Goal: Information Seeking & Learning: Find specific fact

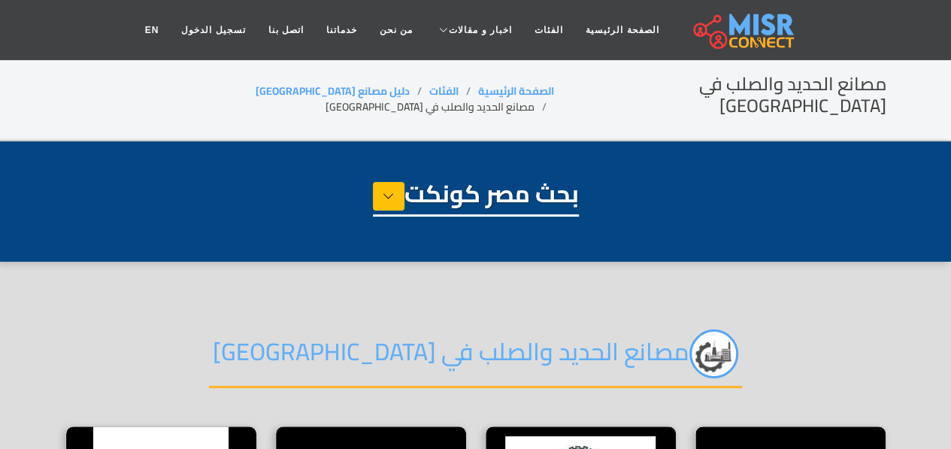
select select "**********"
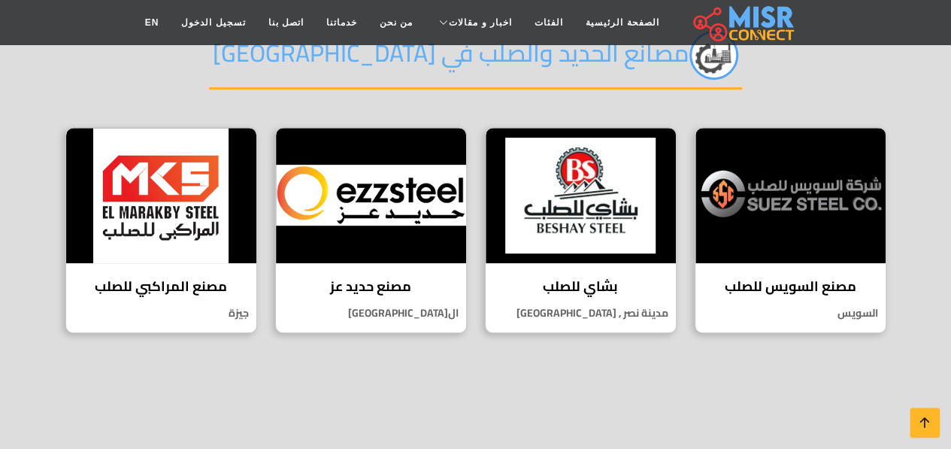
scroll to position [242, 0]
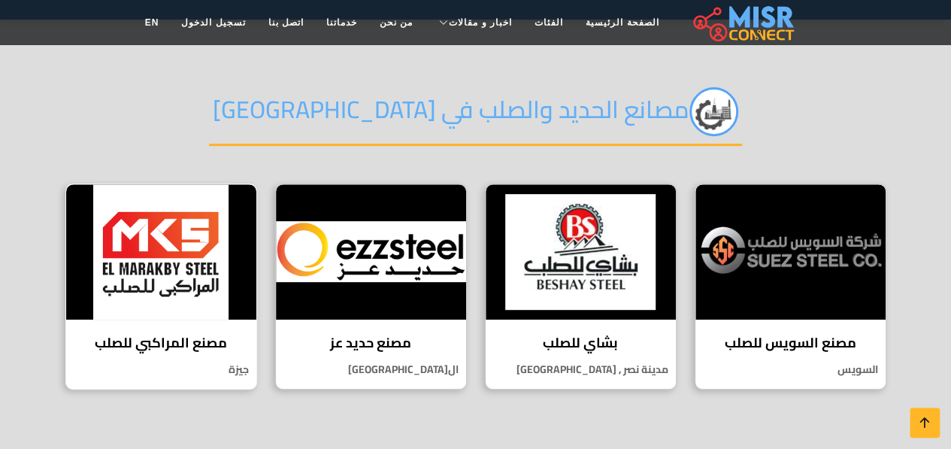
click at [173, 261] on img at bounding box center [161, 251] width 190 height 135
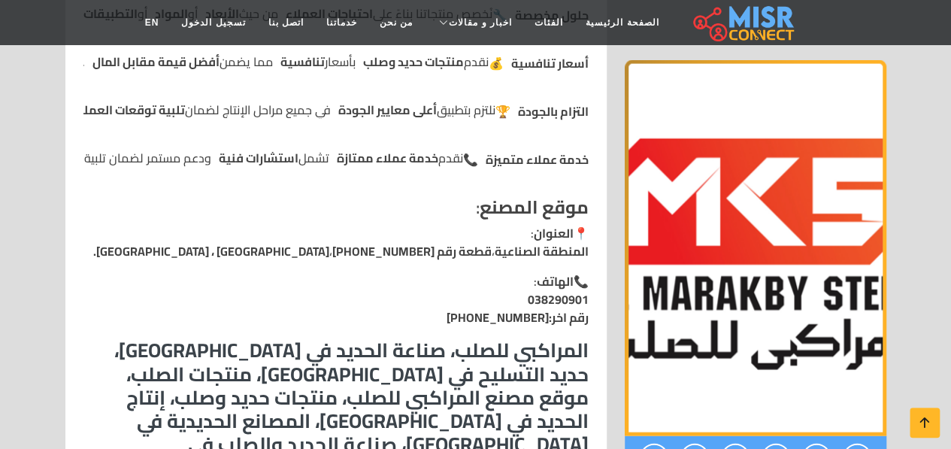
scroll to position [1504, 0]
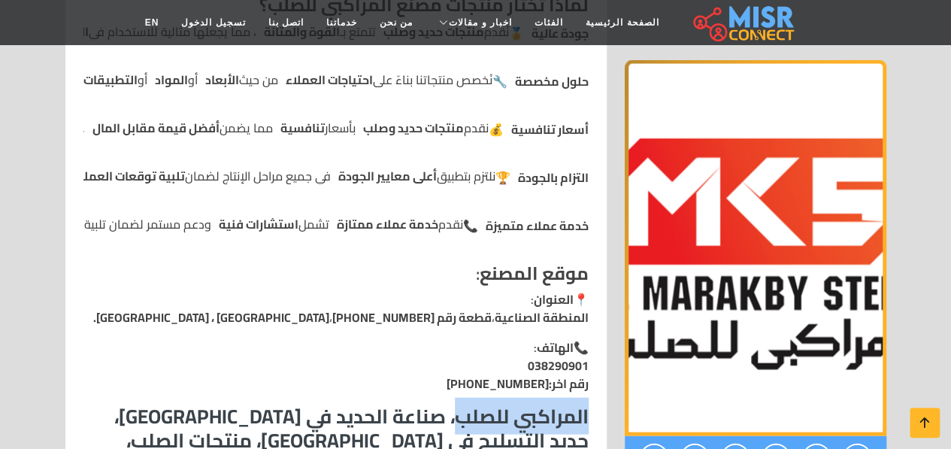
drag, startPoint x: 457, startPoint y: 384, endPoint x: 590, endPoint y: 377, distance: 133.3
copy h3 "المراكبي للصلب"
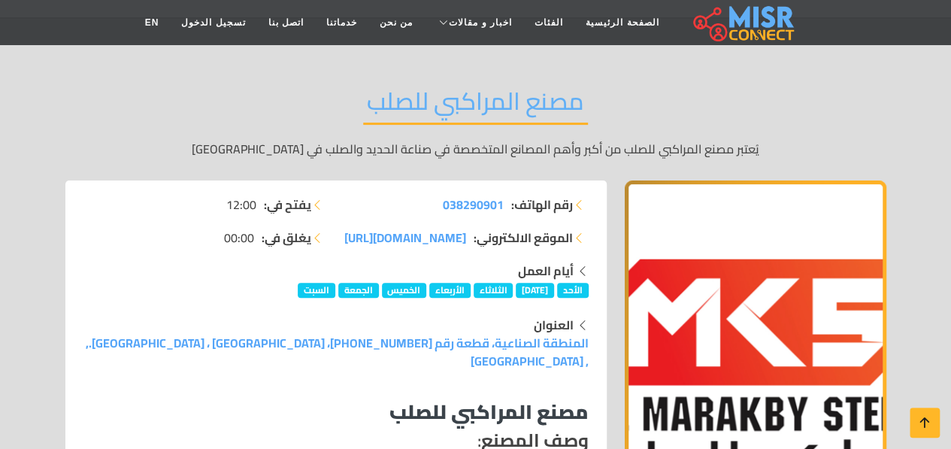
scroll to position [0, 0]
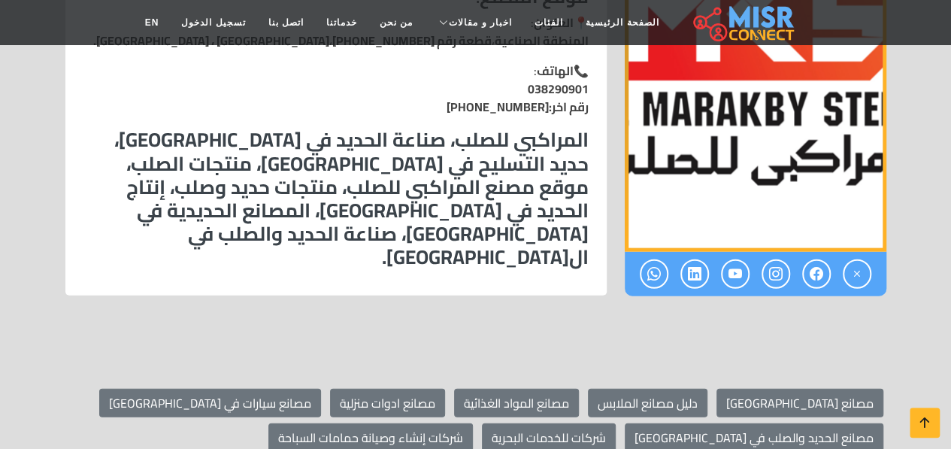
scroll to position [1504, 0]
